Goal: Task Accomplishment & Management: Complete application form

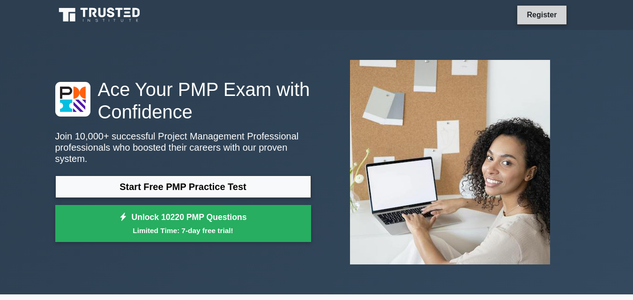
click at [529, 16] on link "Register" at bounding box center [541, 15] width 41 height 12
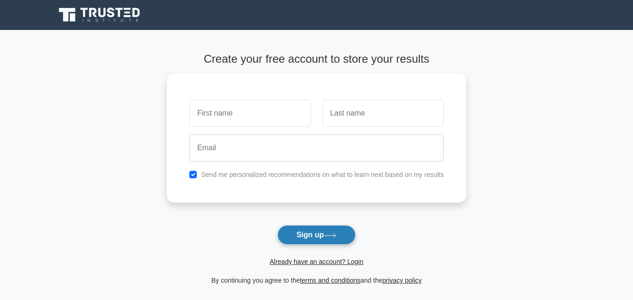
click at [319, 236] on button "Sign up" at bounding box center [316, 235] width 79 height 20
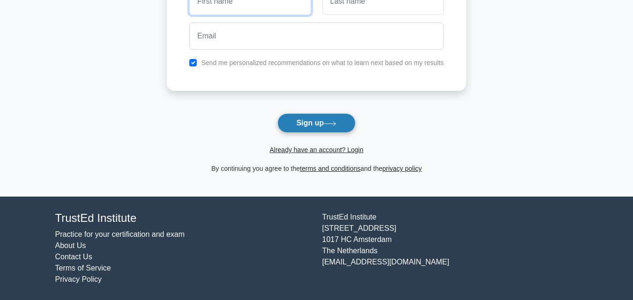
scroll to position [66, 0]
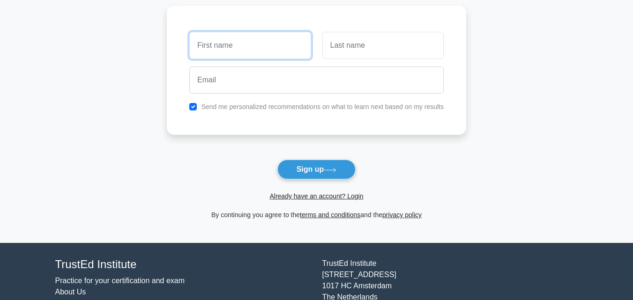
click at [218, 38] on input "text" at bounding box center [249, 45] width 121 height 27
type input "s"
type input "shreeram"
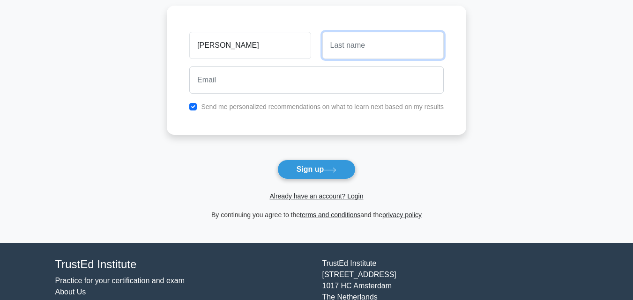
click at [368, 40] on input "text" at bounding box center [382, 45] width 121 height 27
type input "kumar"
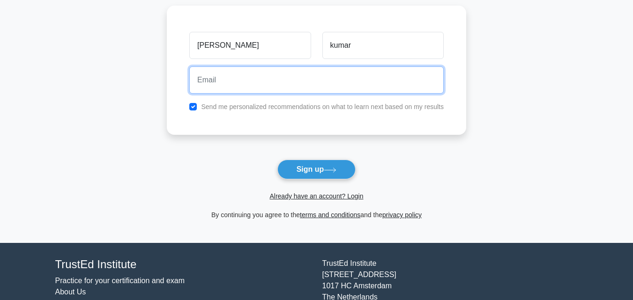
click at [354, 81] on input "email" at bounding box center [316, 80] width 254 height 27
type input "shreeramkumar7061@gmail.com"
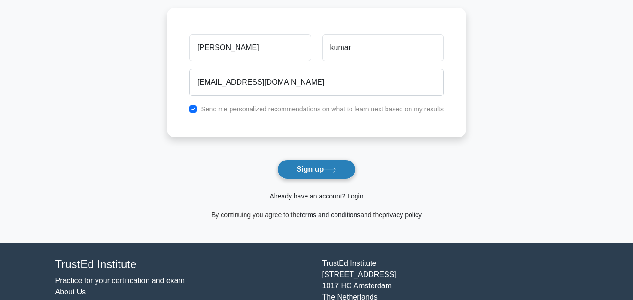
click at [332, 169] on icon at bounding box center [330, 170] width 13 height 5
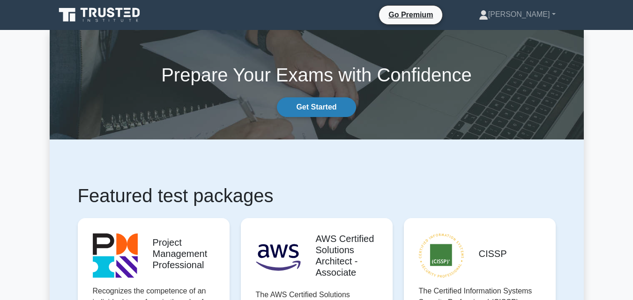
click at [316, 108] on link "Get Started" at bounding box center [316, 107] width 79 height 20
